Goal: Information Seeking & Learning: Find specific fact

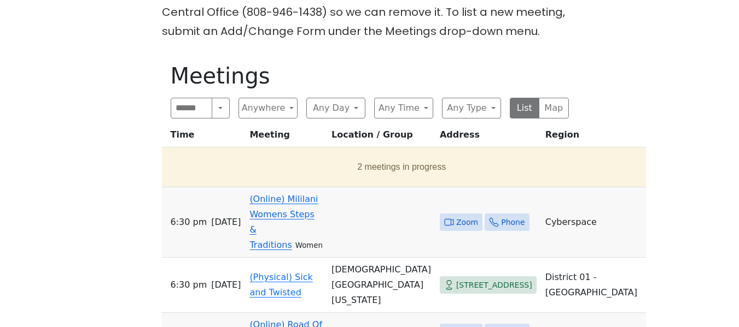
scroll to position [498, 0]
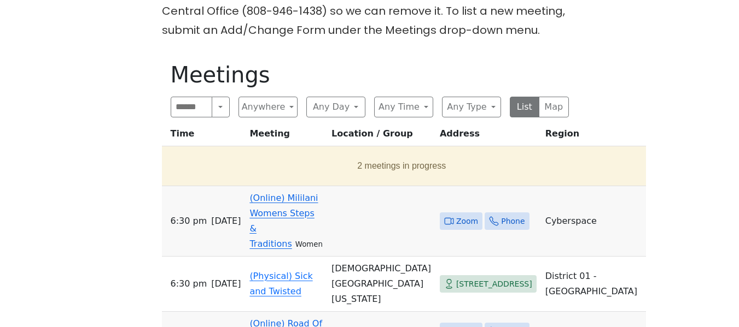
click at [456, 215] on span "Zoom" at bounding box center [467, 222] width 22 height 14
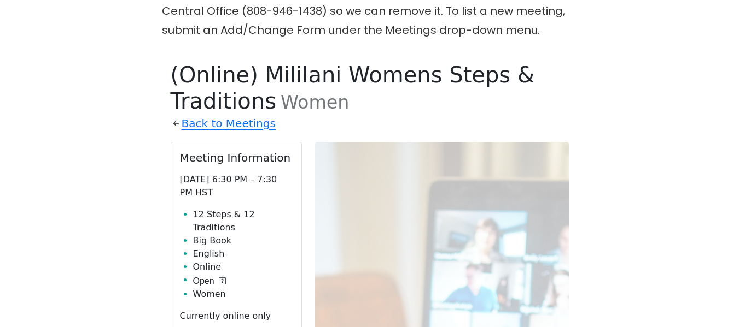
scroll to position [532, 0]
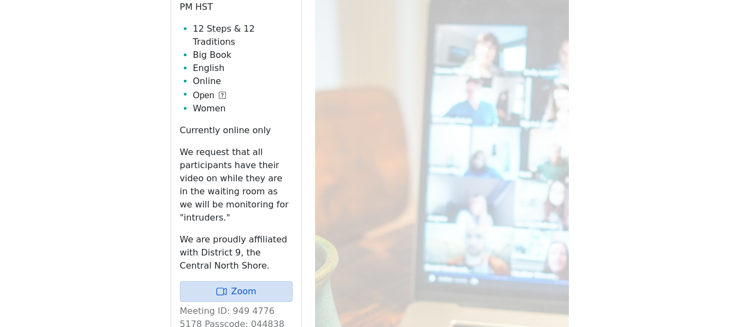
scroll to position [686, 0]
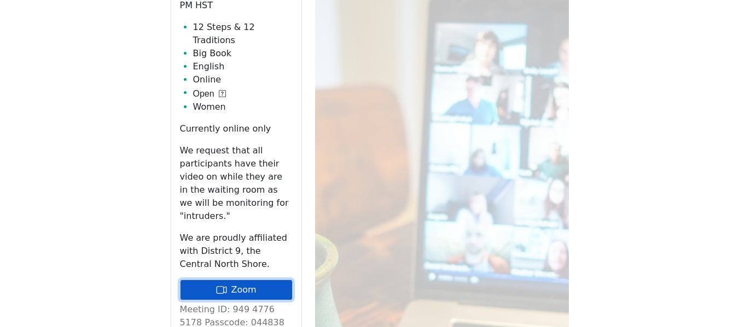
click at [219, 285] on icon at bounding box center [221, 290] width 11 height 11
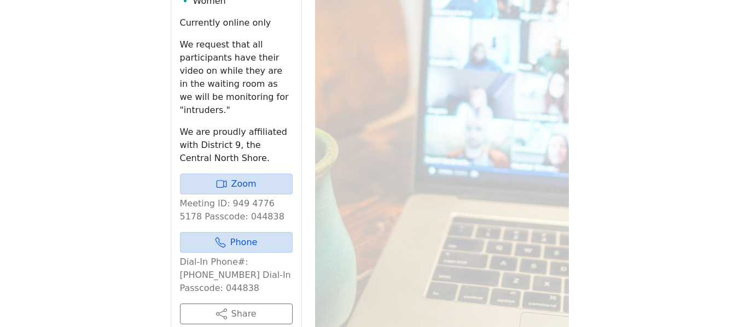
scroll to position [791, 0]
drag, startPoint x: 288, startPoint y: 158, endPoint x: 227, endPoint y: 160, distance: 60.7
click at [227, 198] on p "Meeting ID: 949 4776 5178 Passcode: 044838" at bounding box center [236, 211] width 113 height 26
copy p "949 4776 5178"
click at [245, 198] on p "Meeting ID: 949 4776 5178 Passcode: 044838" at bounding box center [236, 211] width 113 height 26
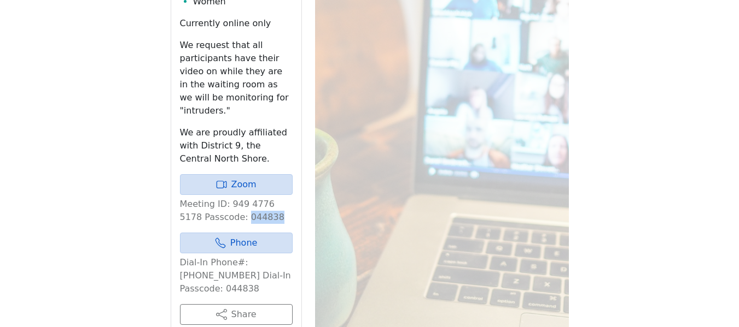
click at [245, 198] on p "Meeting ID: 949 4776 5178 Passcode: 044838" at bounding box center [236, 211] width 113 height 26
copy p "044838"
drag, startPoint x: 76, startPoint y: 72, endPoint x: 124, endPoint y: 62, distance: 48.6
click at [124, 62] on div "The Pioneer Group (Tues, 6:30, inside the Women’s Bld. at [DEMOGRAPHIC_DATA]) i…" at bounding box center [369, 55] width 665 height 1079
